Goal: Information Seeking & Learning: Learn about a topic

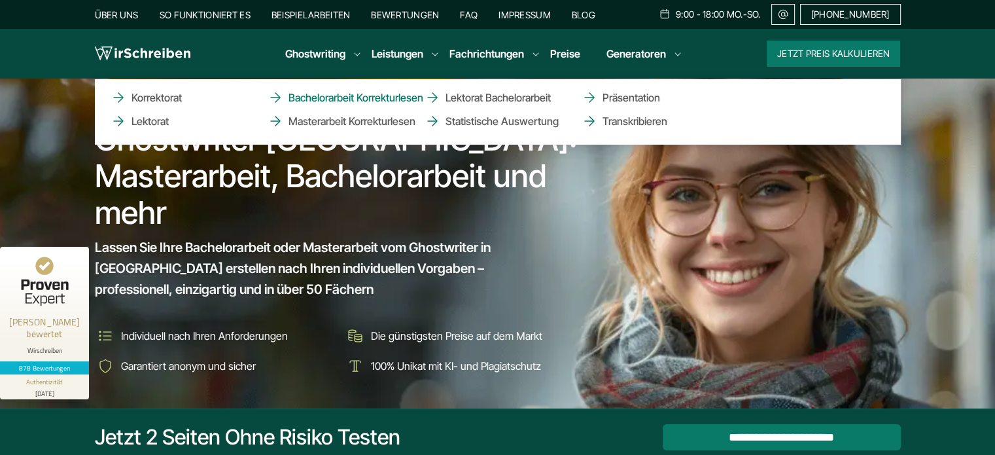
click at [398, 94] on link "Bachelorarbeit Korrekturlesen" at bounding box center [332, 98] width 131 height 16
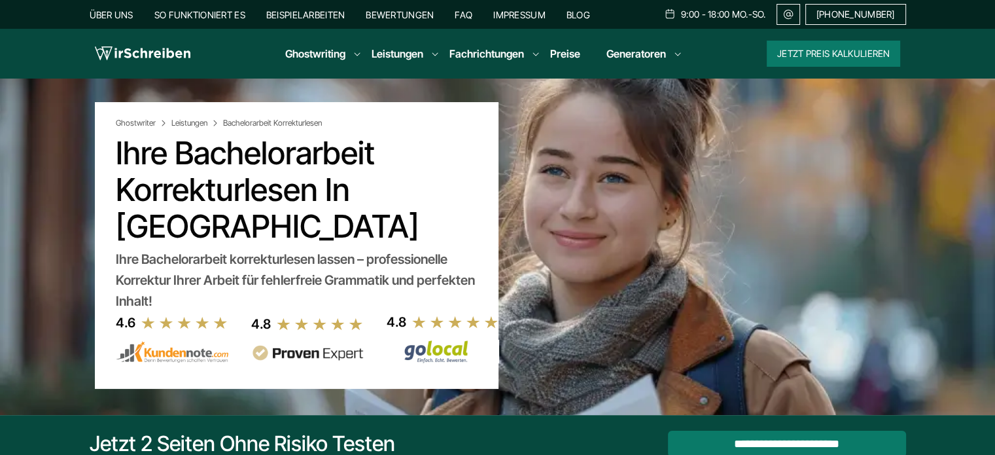
drag, startPoint x: 179, startPoint y: 153, endPoint x: 311, endPoint y: 205, distance: 141.9
click at [311, 205] on h1 "Ihre Bachelorarbeit Korrekturlesen in Österreich" at bounding box center [297, 190] width 362 height 110
copy h1 "Bachelorarbeit Korrekturlesen"
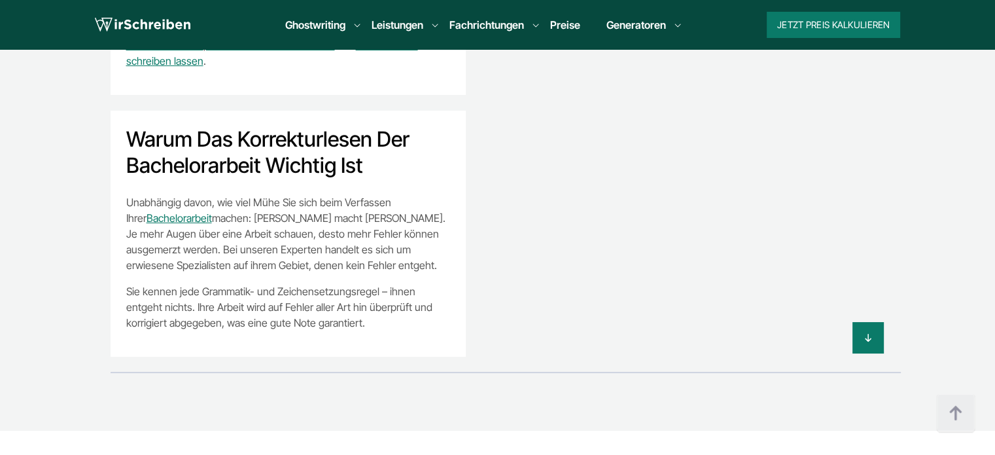
scroll to position [4774, 0]
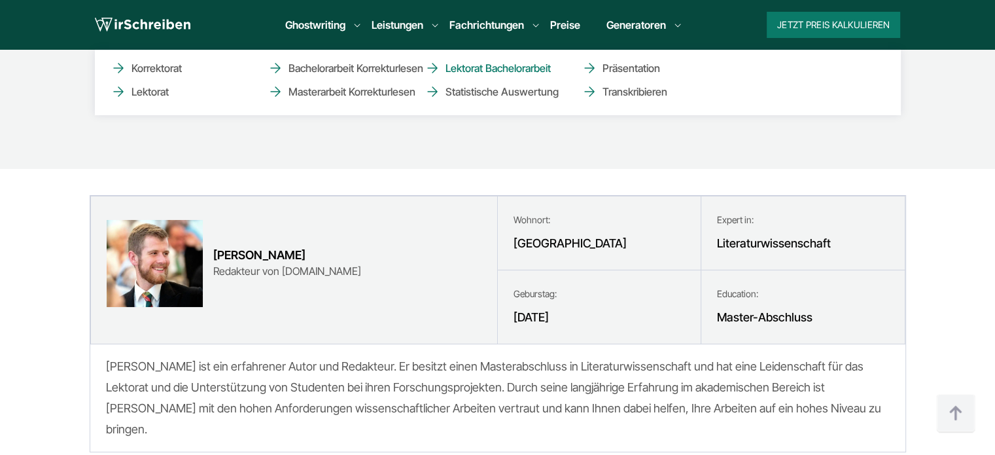
click at [465, 66] on link "Lektorat Bachelorarbeit" at bounding box center [489, 68] width 131 height 16
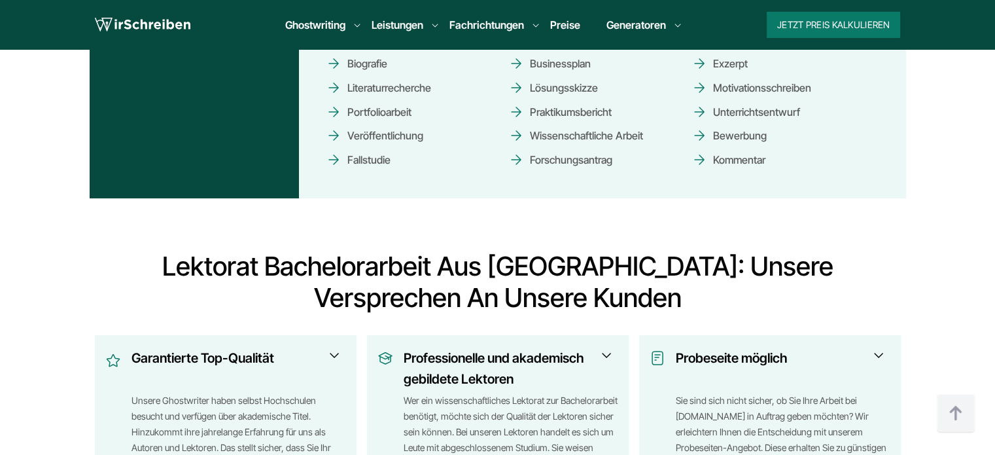
scroll to position [1766, 0]
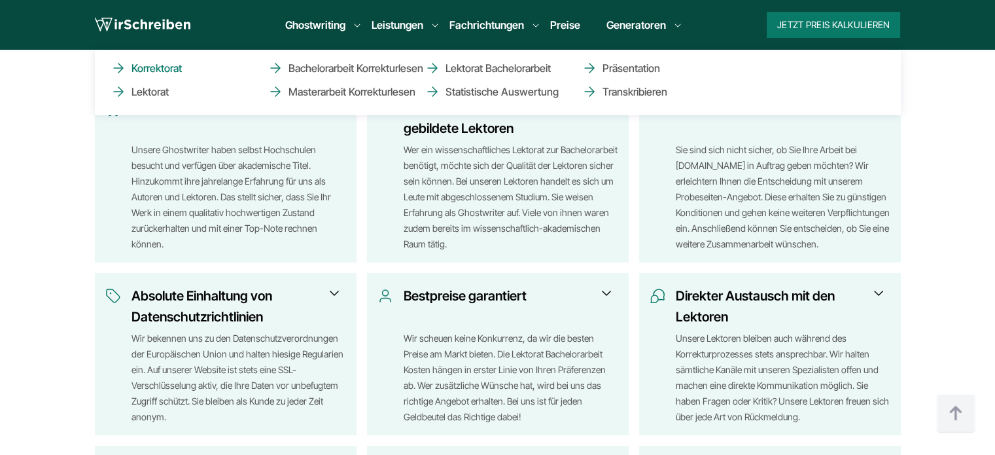
click at [158, 67] on link "Korrektorat" at bounding box center [176, 68] width 131 height 16
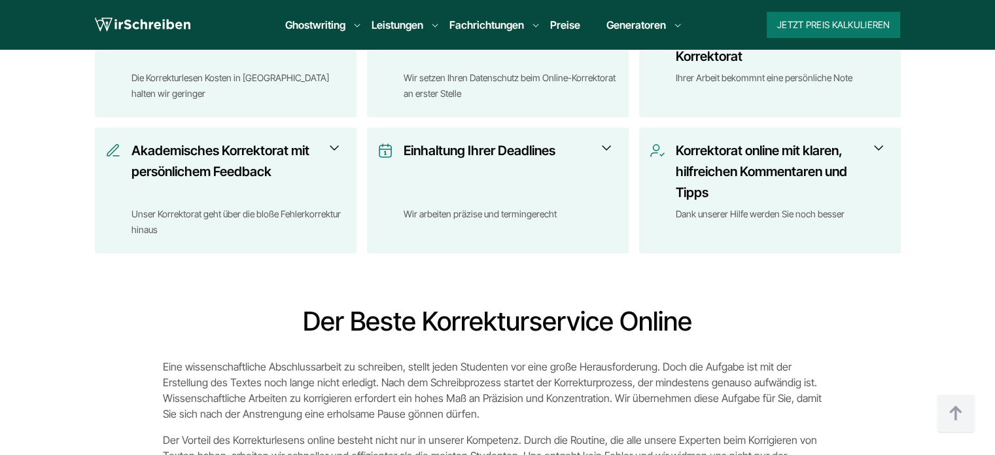
scroll to position [2616, 0]
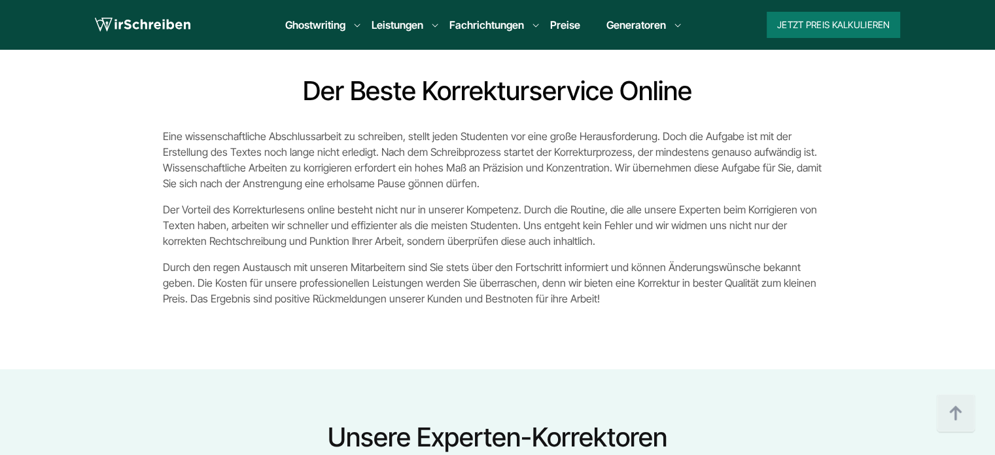
click at [156, 21] on img at bounding box center [142, 25] width 95 height 20
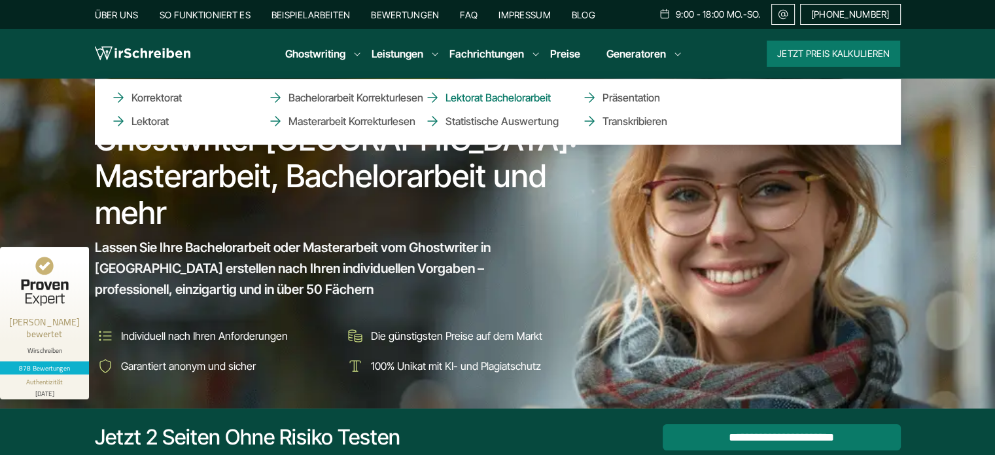
click at [472, 96] on link "Lektorat Bachelorarbeit" at bounding box center [489, 98] width 131 height 16
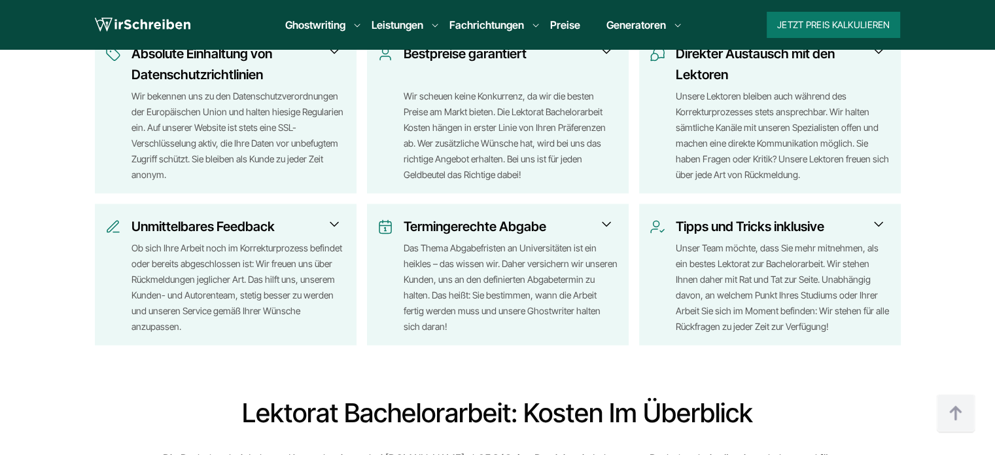
scroll to position [2158, 0]
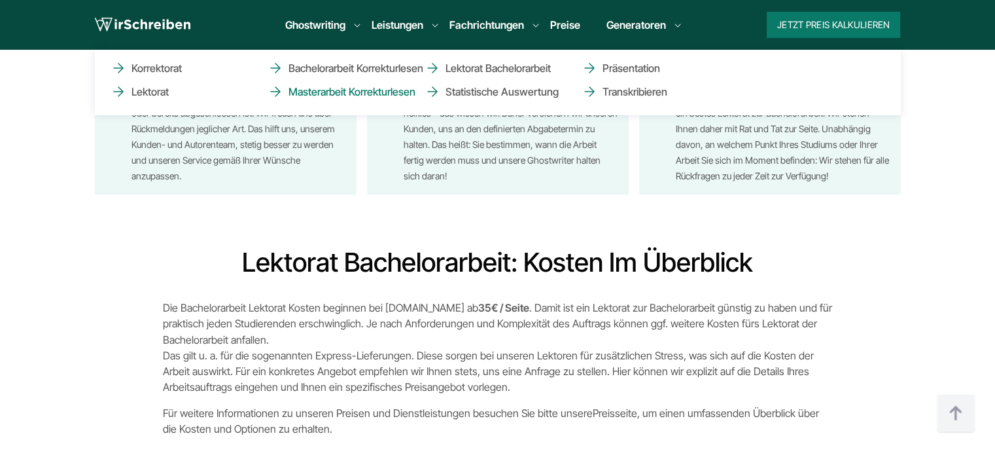
click at [372, 93] on link "Masterarbeit Korrekturlesen" at bounding box center [332, 92] width 131 height 16
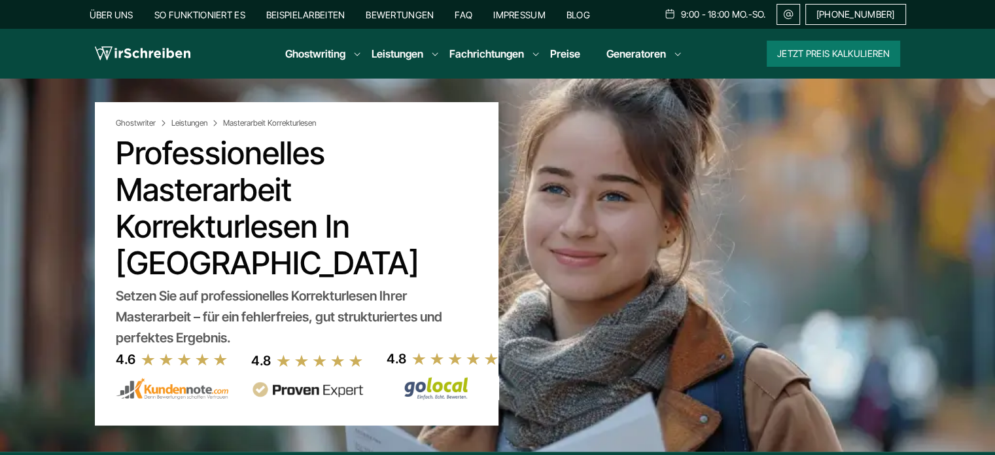
copy h1 "Masterarbeit Korrekturlesen"
drag, startPoint x: 120, startPoint y: 190, endPoint x: 311, endPoint y: 227, distance: 194.5
click at [311, 227] on h1 "Professionelles Masterarbeit Korrekturlesen in [GEOGRAPHIC_DATA]" at bounding box center [297, 208] width 362 height 147
